Goal: Feedback & Contribution: Leave review/rating

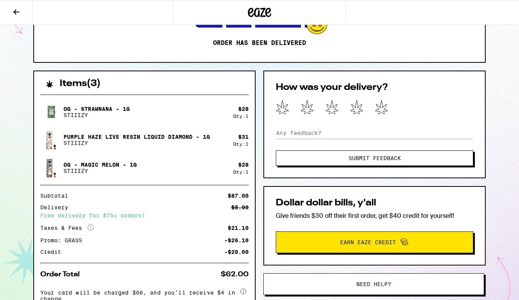
scroll to position [125, 0]
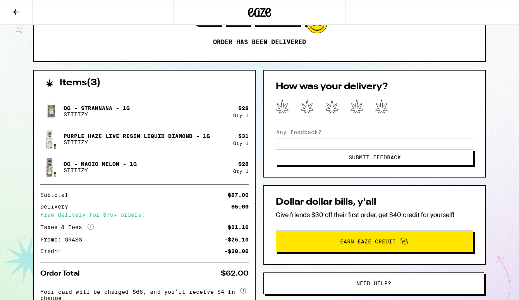
click at [368, 112] on div at bounding box center [375, 106] width 198 height 15
click at [384, 110] on icon at bounding box center [381, 107] width 12 height 14
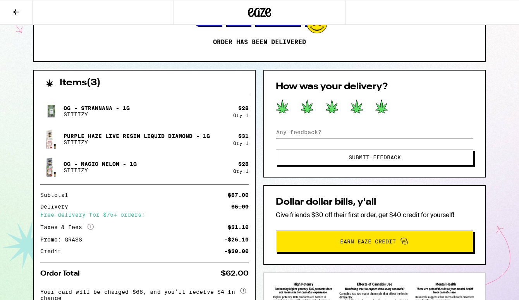
click at [354, 132] on input at bounding box center [375, 132] width 198 height 12
click at [316, 132] on input "Professional and courteous delivery!" at bounding box center [375, 132] width 198 height 12
type input "Professional, timely, and courteous delivery!"
click at [373, 153] on button "Submit Feedback" at bounding box center [375, 156] width 198 height 15
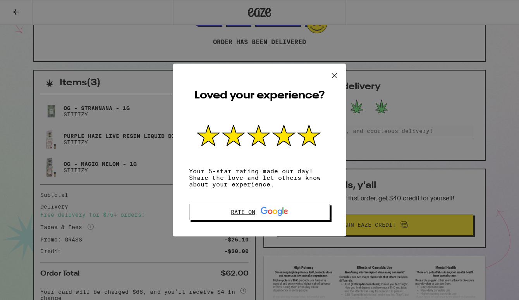
click at [334, 74] on icon at bounding box center [334, 75] width 5 height 5
